Goal: Transaction & Acquisition: Purchase product/service

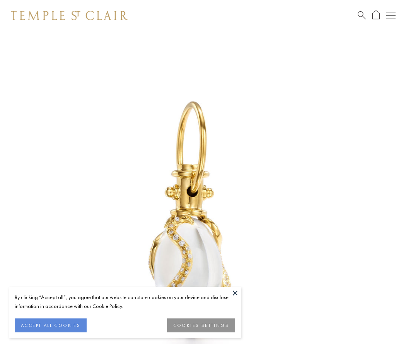
scroll to position [17, 0]
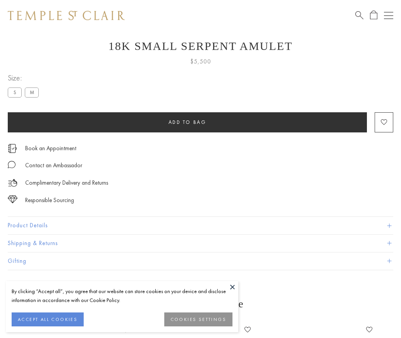
click at [187, 122] on span "Add to bag" at bounding box center [187, 122] width 38 height 7
